Goal: Communication & Community: Answer question/provide support

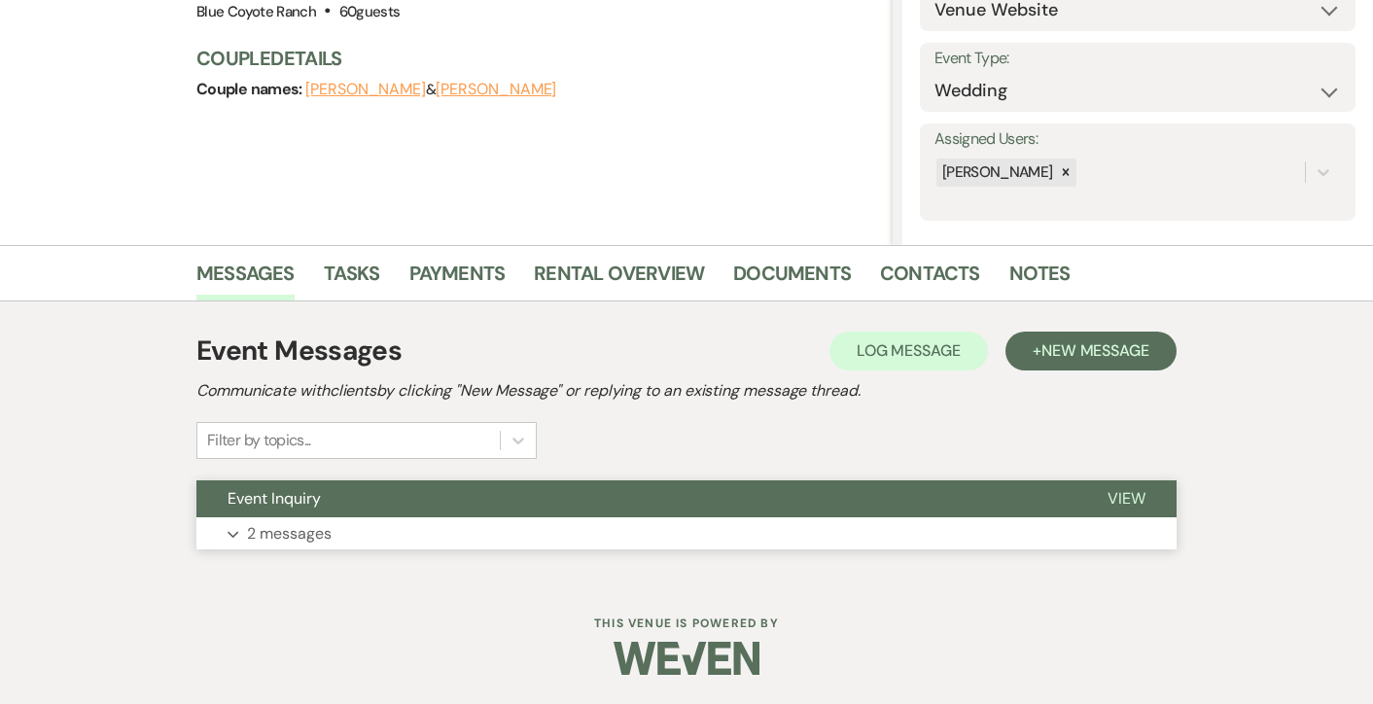
click at [704, 525] on button "Expand 2 messages" at bounding box center [686, 533] width 980 height 33
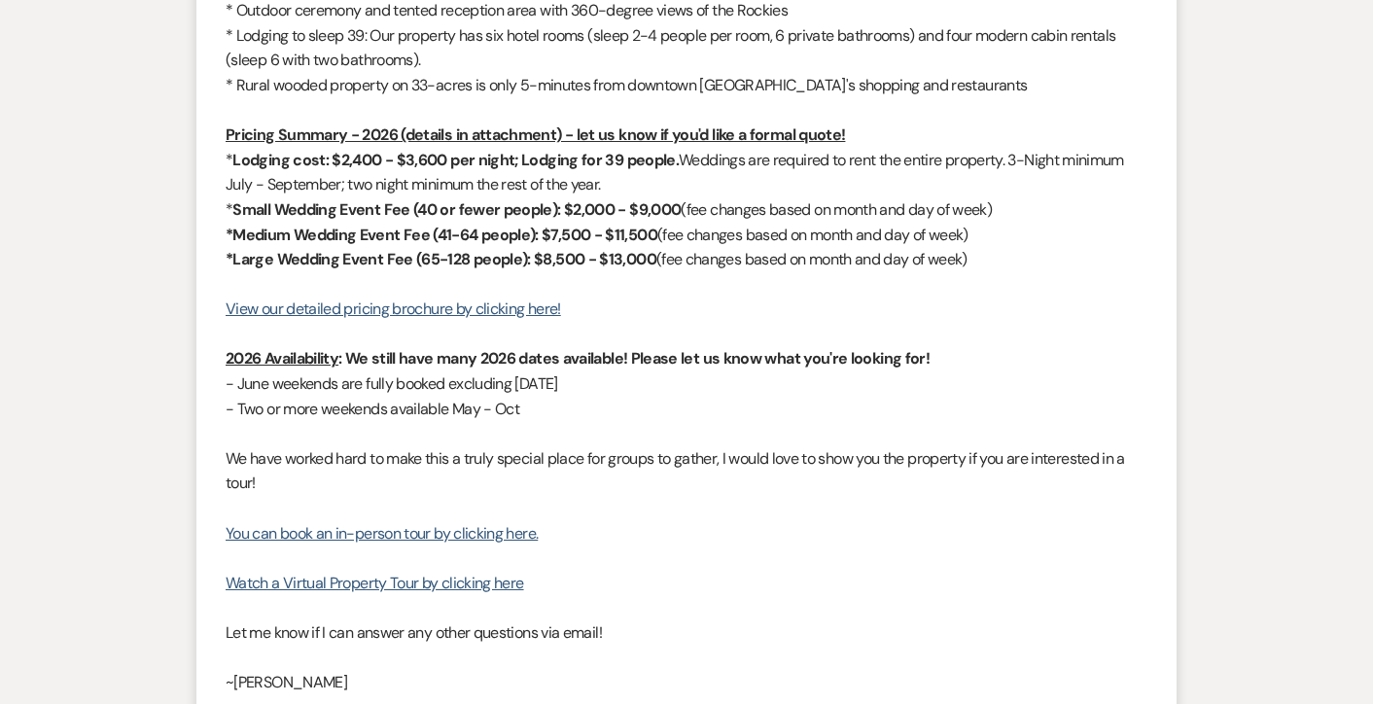
scroll to position [1869, 0]
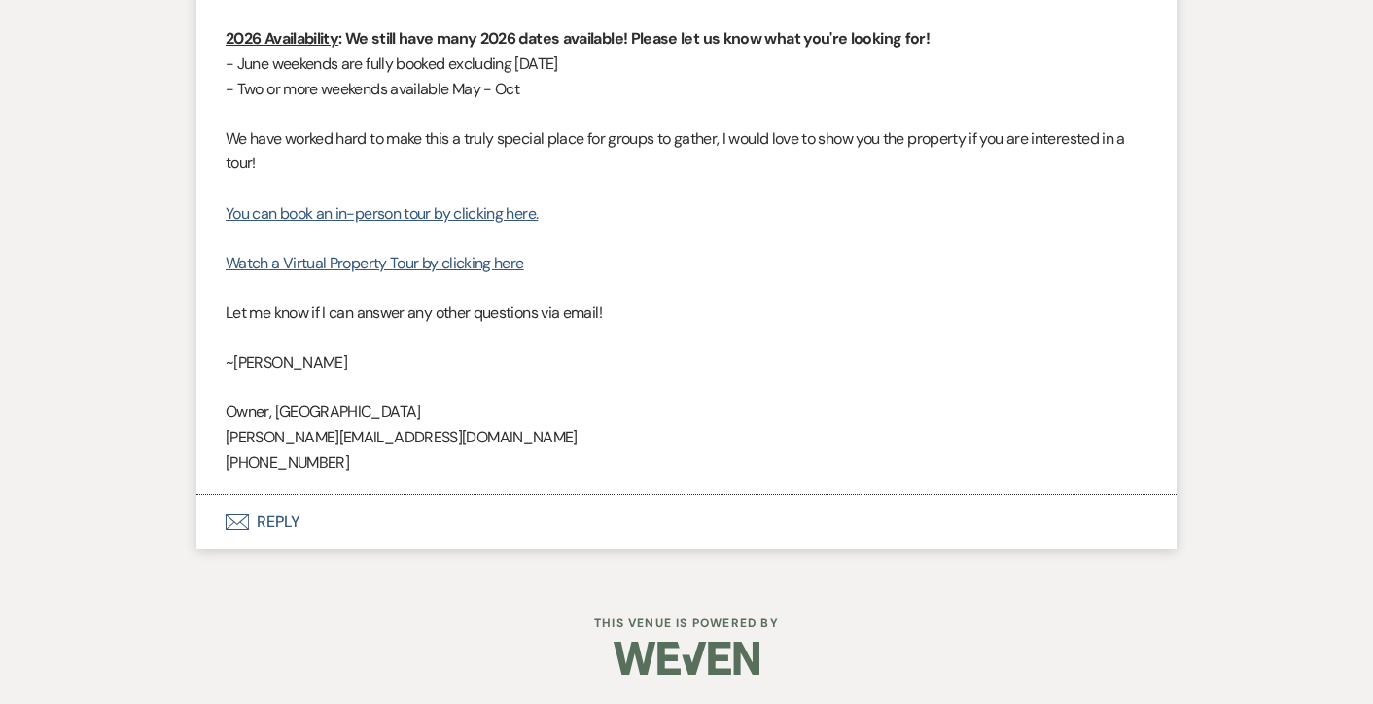
click at [269, 515] on button "Envelope Reply" at bounding box center [686, 522] width 980 height 54
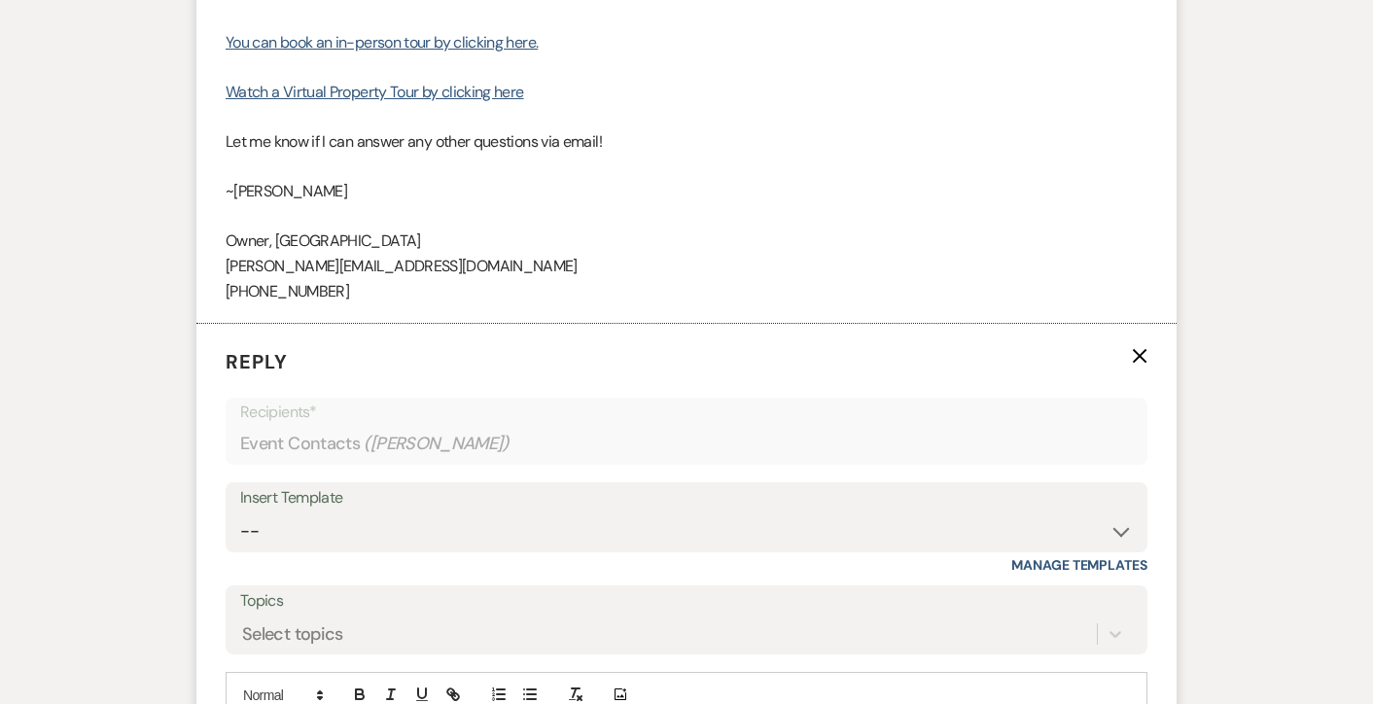
scroll to position [2094, 0]
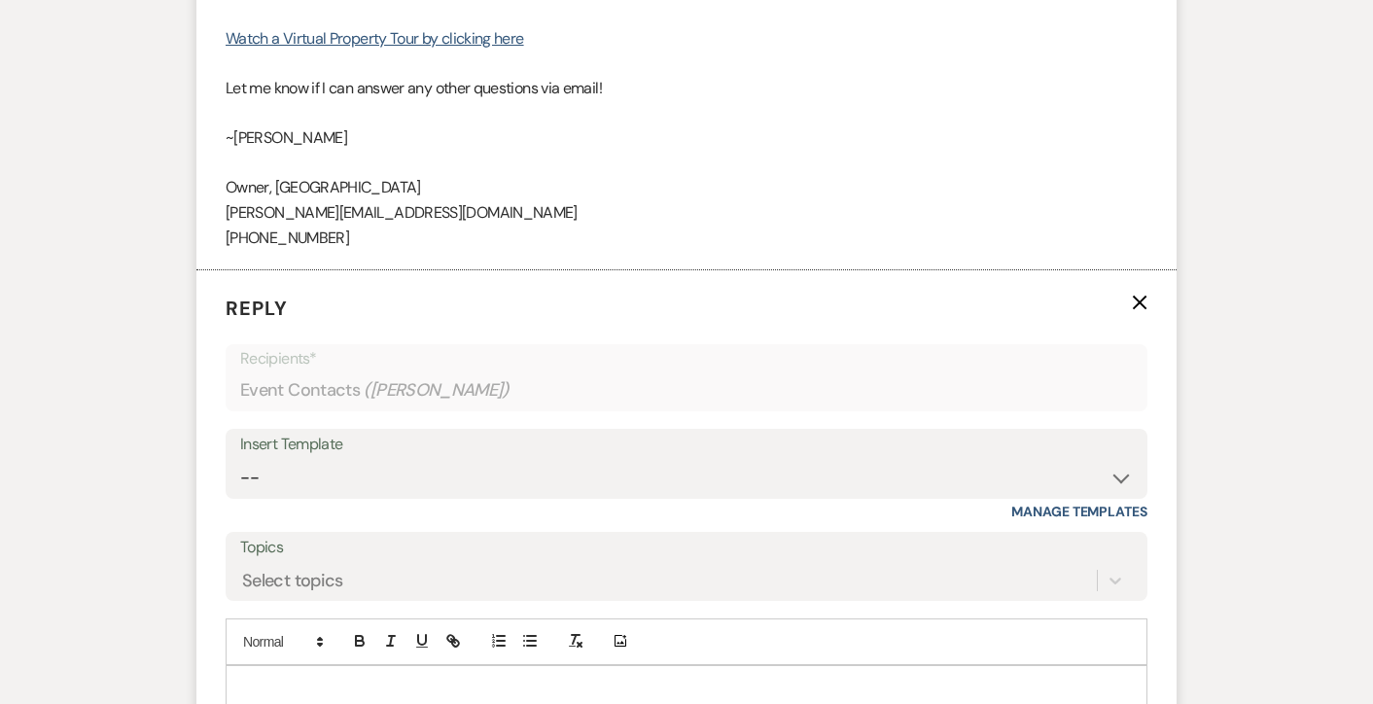
click at [284, 686] on p at bounding box center [686, 688] width 890 height 21
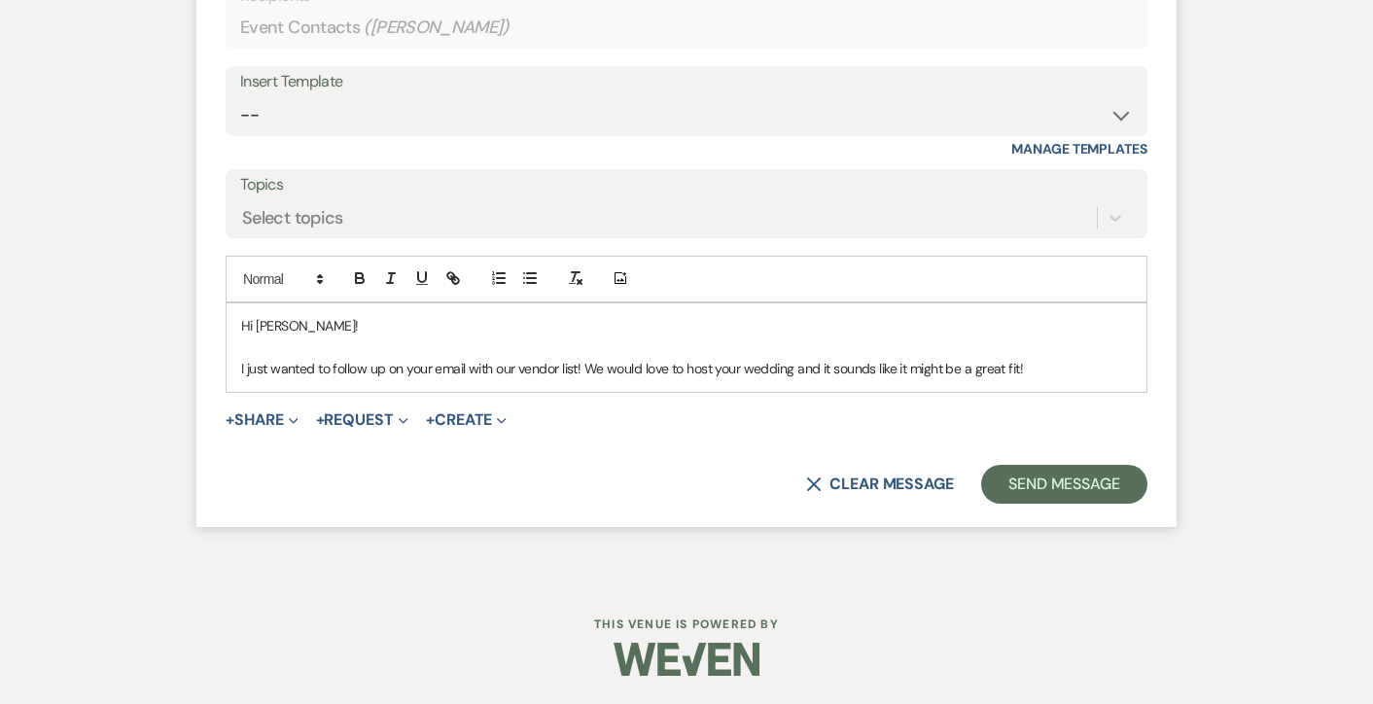
scroll to position [2446, 0]
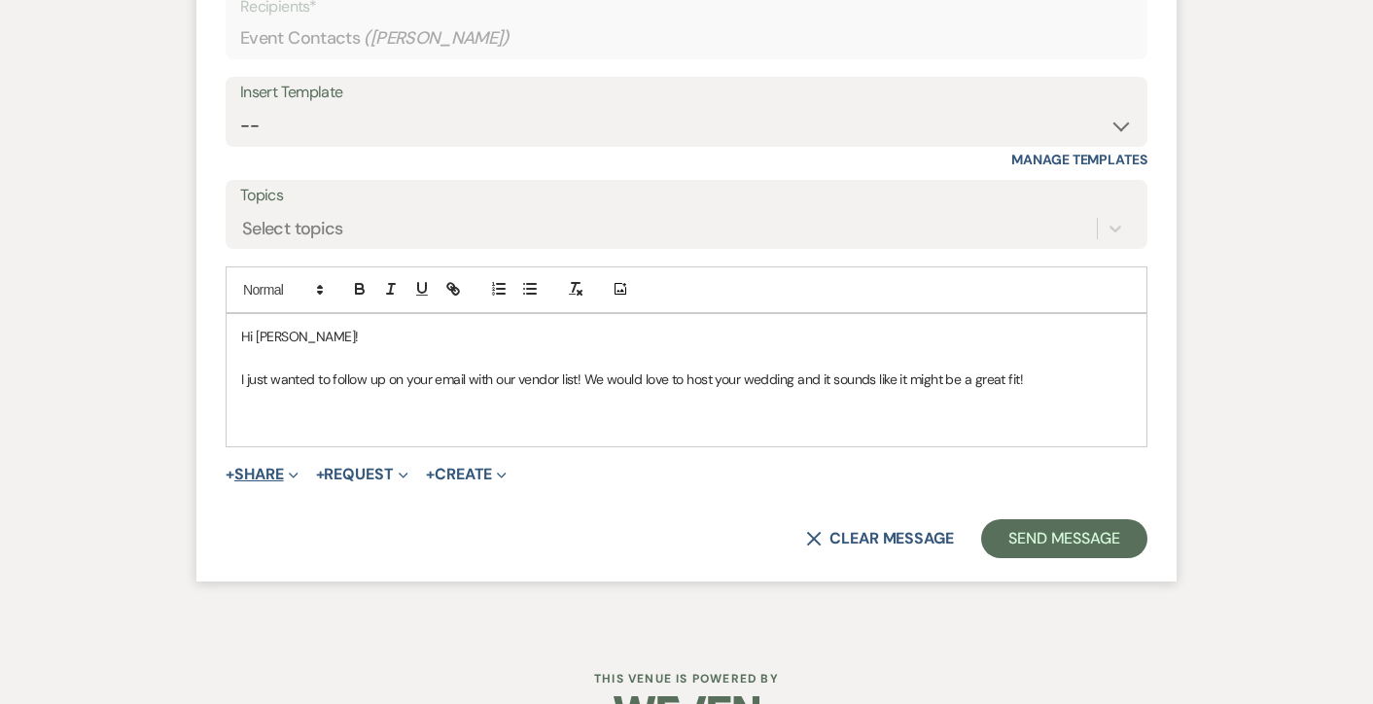
click at [259, 470] on button "+ Share Expand" at bounding box center [262, 475] width 73 height 16
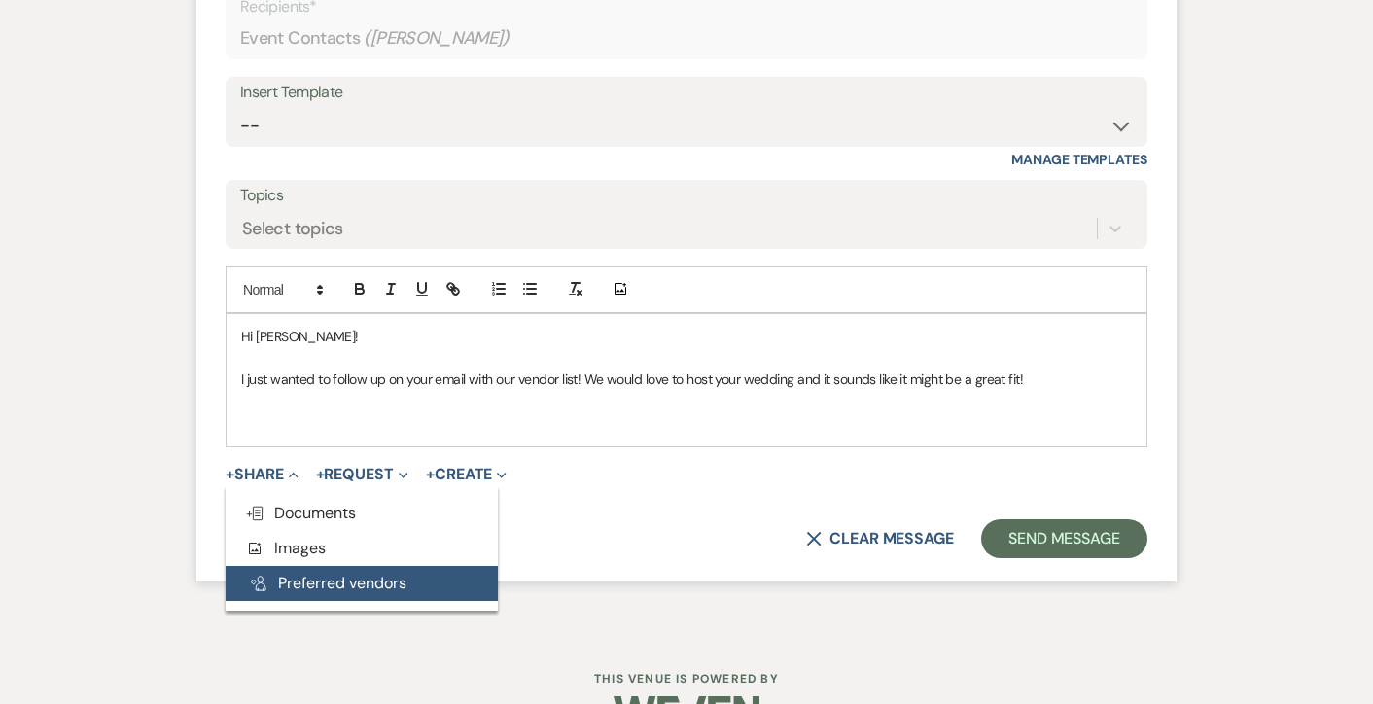
click at [285, 573] on button "Pref Vendors Preferred vendors" at bounding box center [362, 583] width 272 height 35
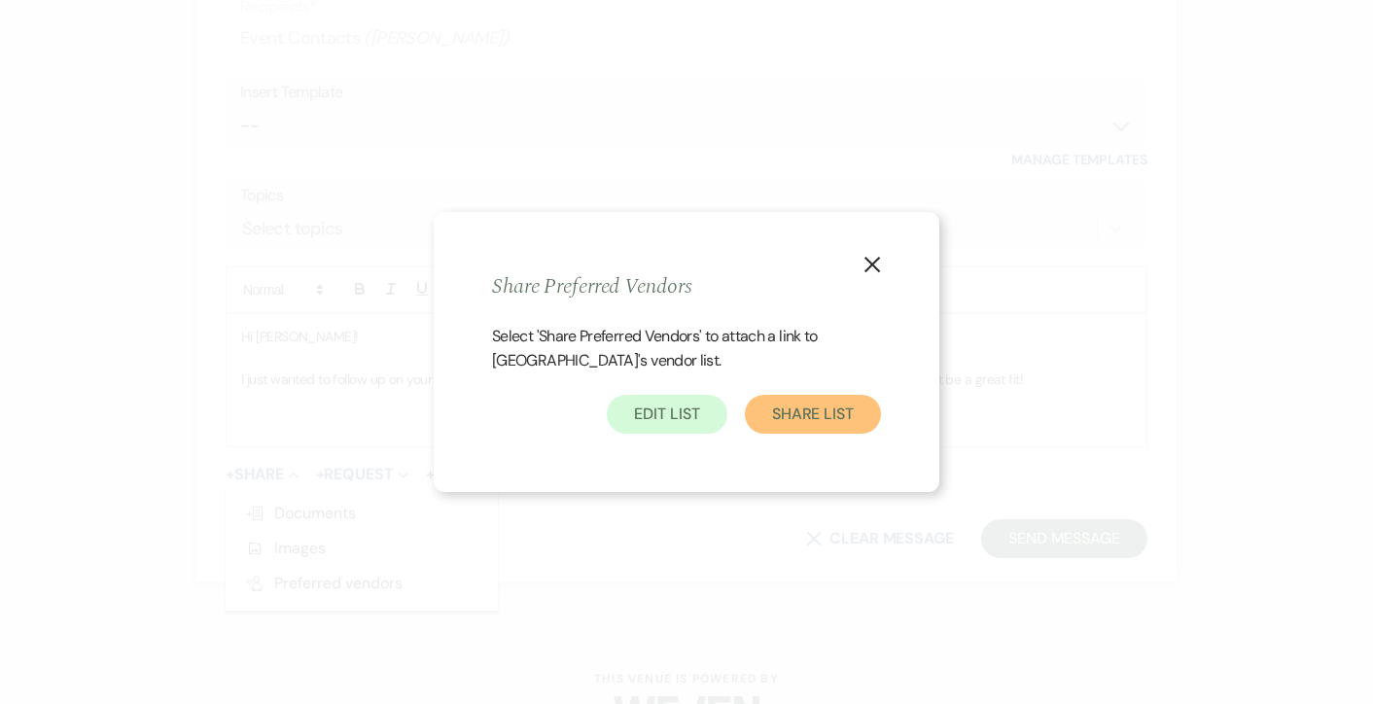
click at [807, 400] on button "Share List" at bounding box center [813, 414] width 136 height 39
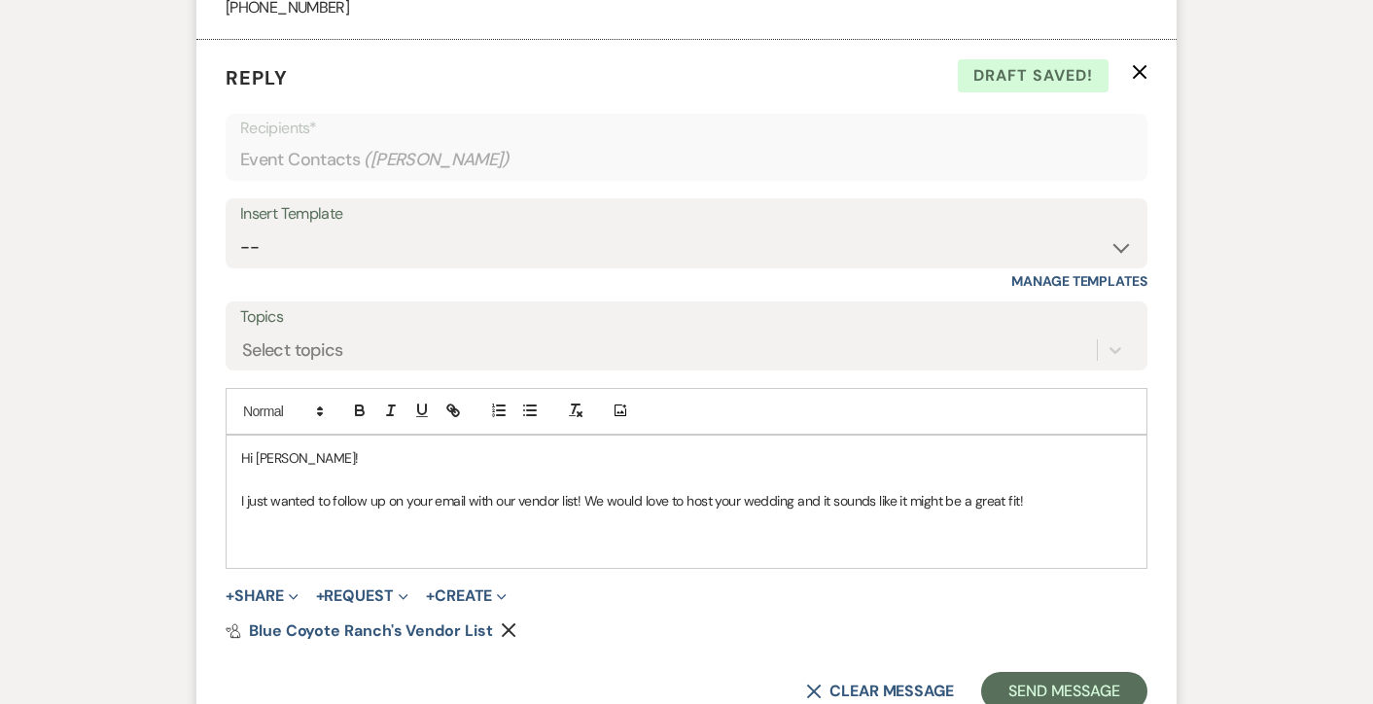
scroll to position [2325, 0]
click at [1074, 502] on p "I just wanted to follow up on your email with our vendor list! We would love to…" at bounding box center [686, 499] width 890 height 21
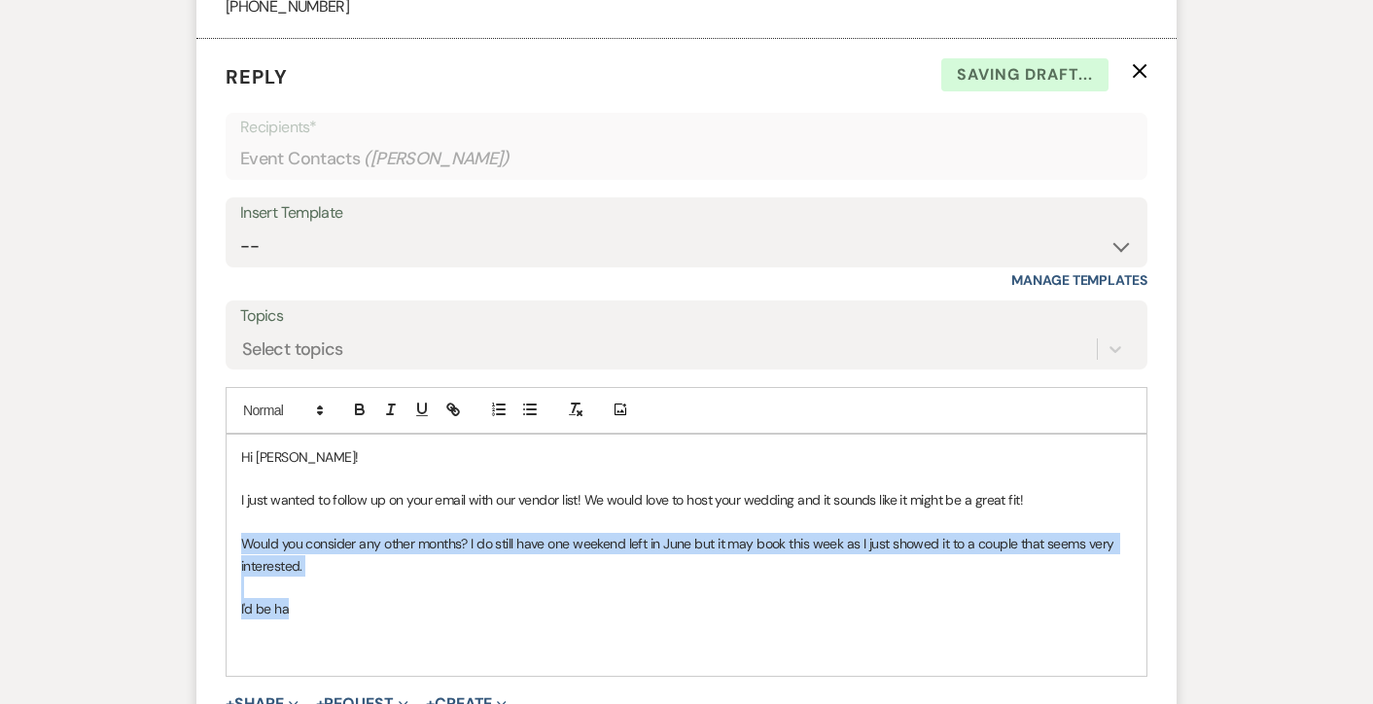
click at [242, 544] on p "Would you consider any other months? I do still have one weekend left in June b…" at bounding box center [686, 555] width 890 height 44
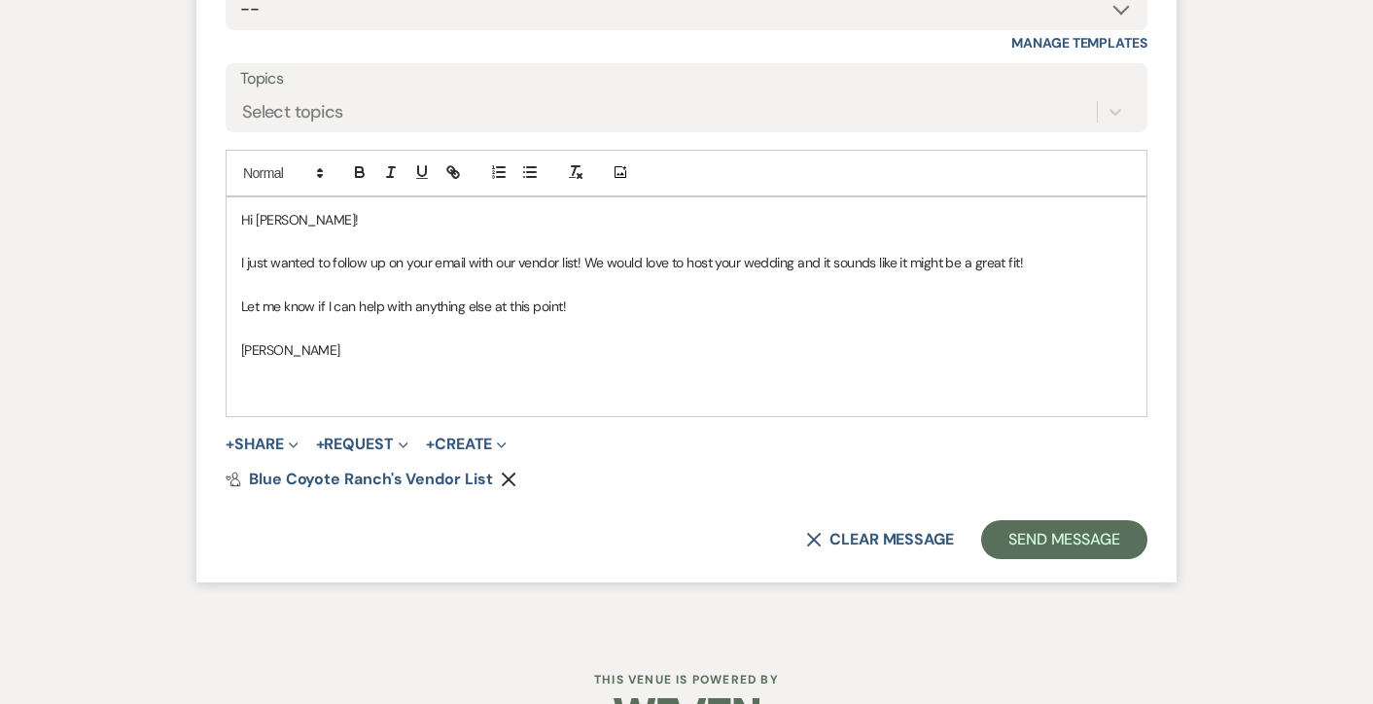
scroll to position [2596, 0]
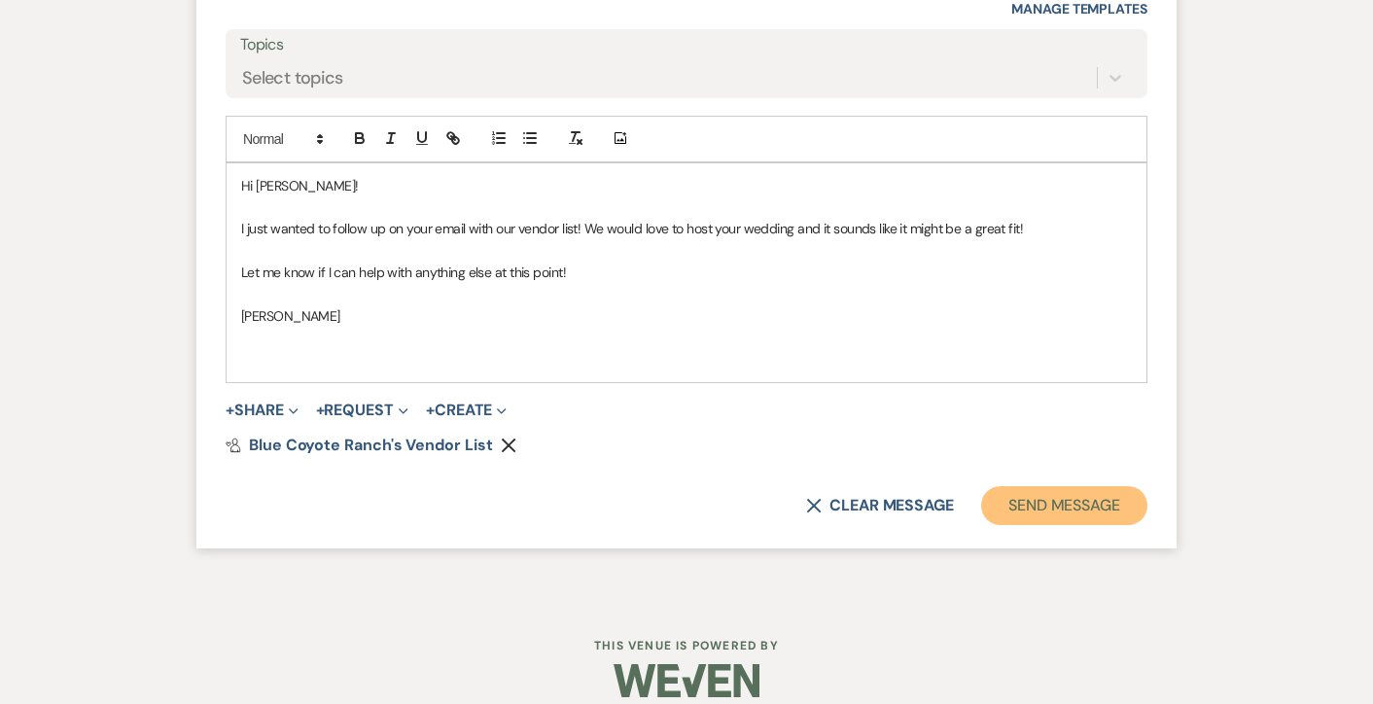
click at [1008, 504] on button "Send Message" at bounding box center [1064, 505] width 166 height 39
